Goal: Navigation & Orientation: Find specific page/section

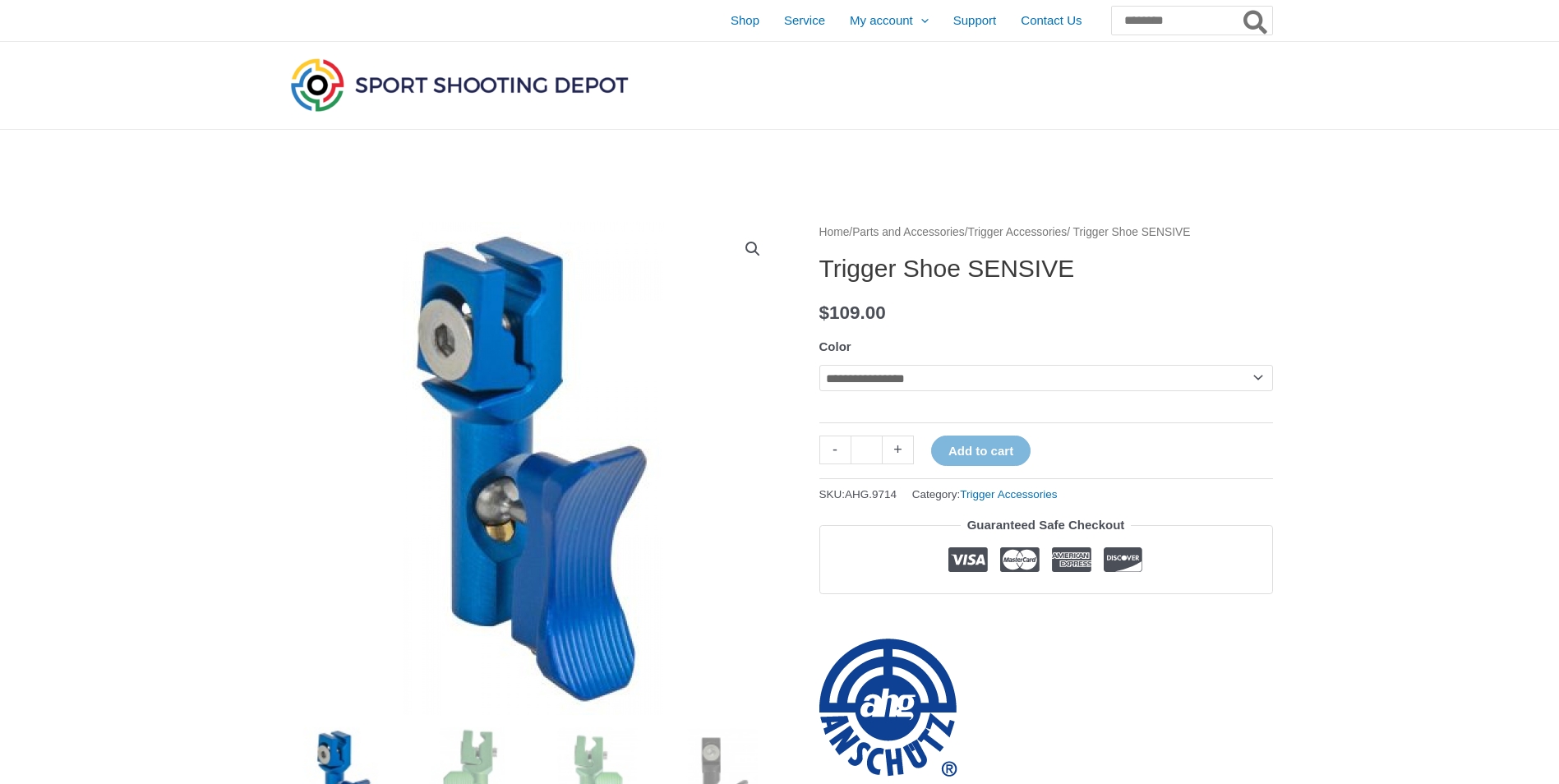
click at [1046, 231] on link "Trigger Accessories" at bounding box center [1018, 232] width 99 height 12
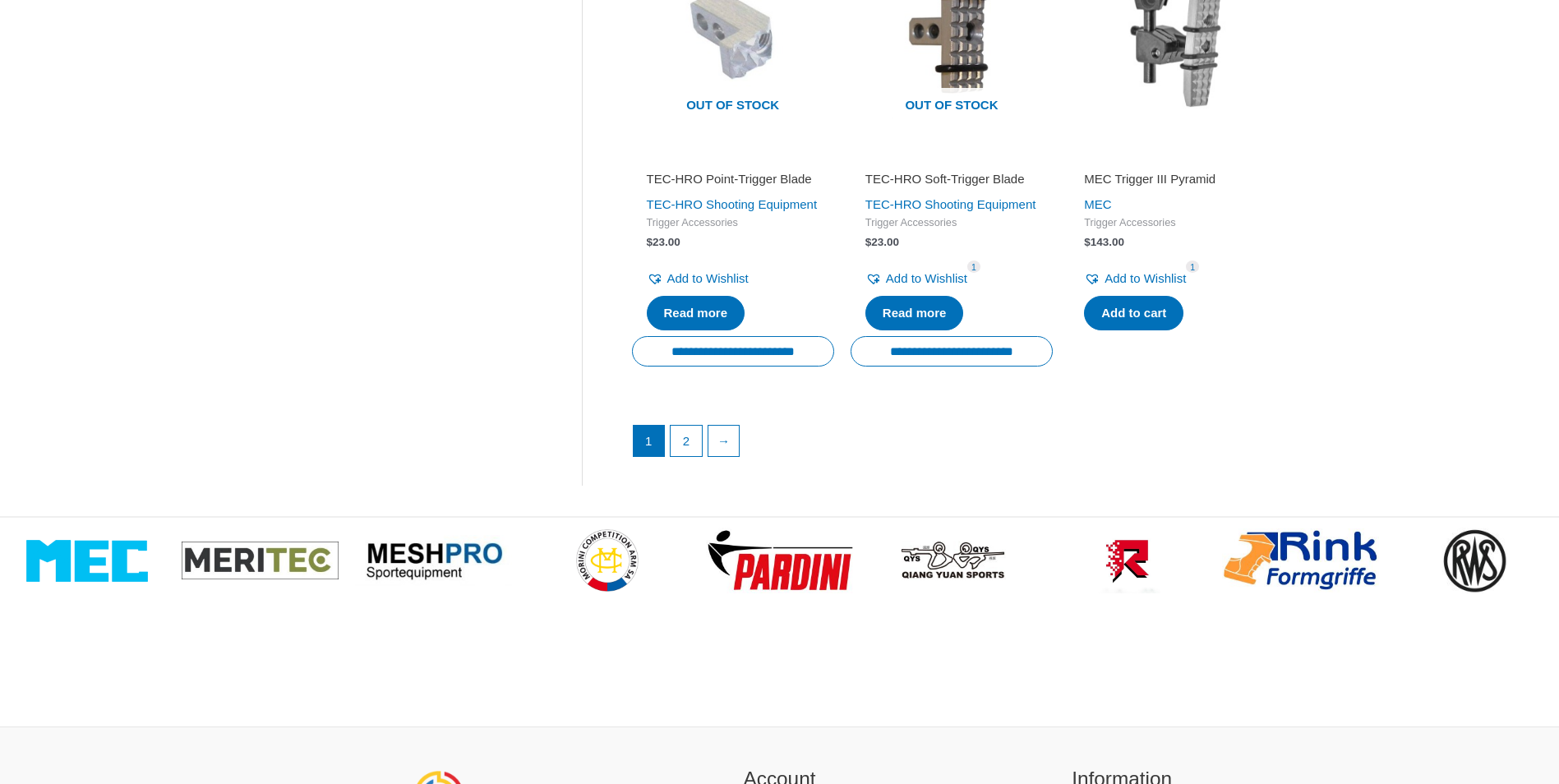
scroll to position [2383, 0]
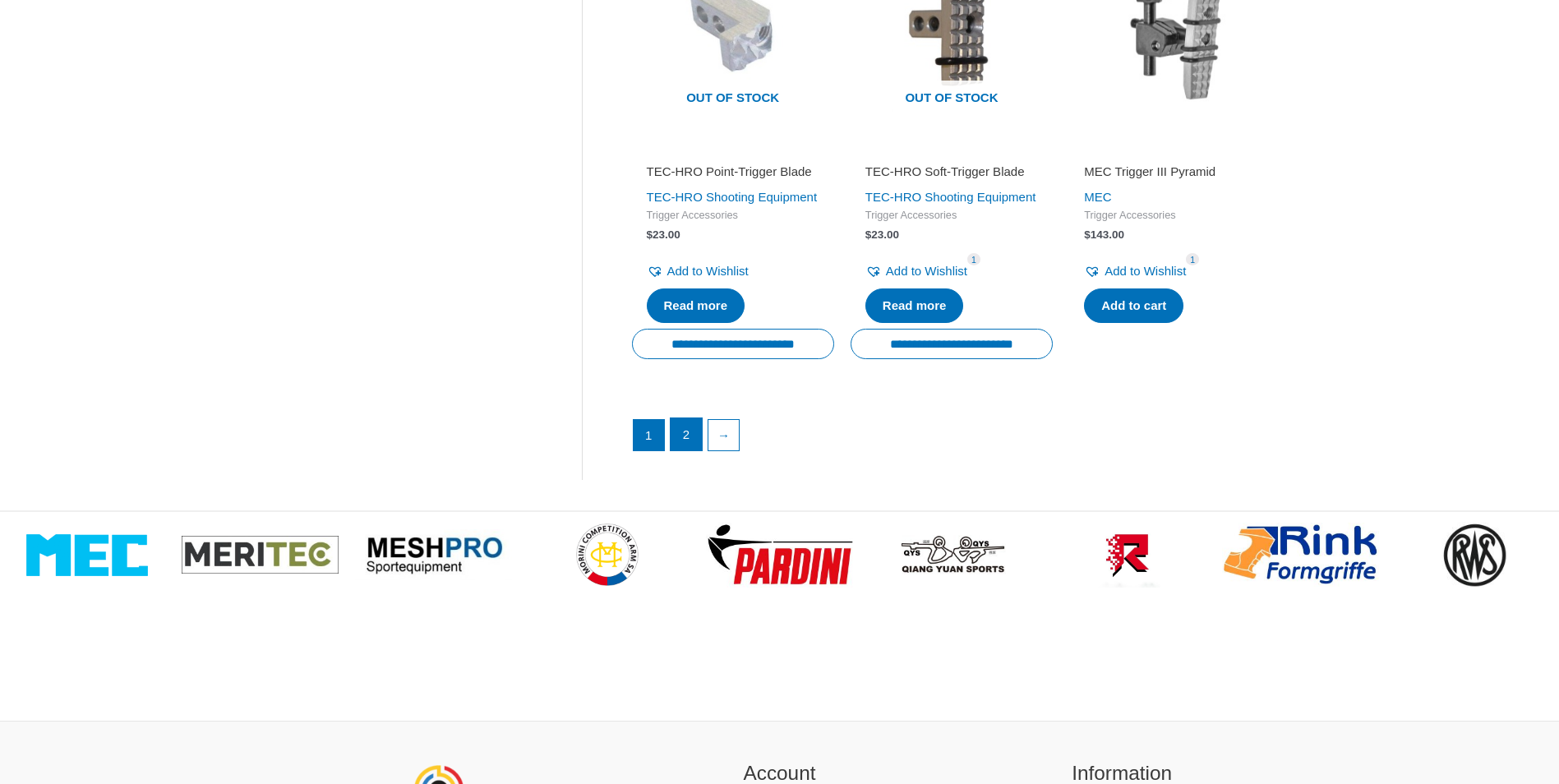
click at [680, 451] on link "2" at bounding box center [686, 434] width 32 height 32
